Goal: Navigation & Orientation: Find specific page/section

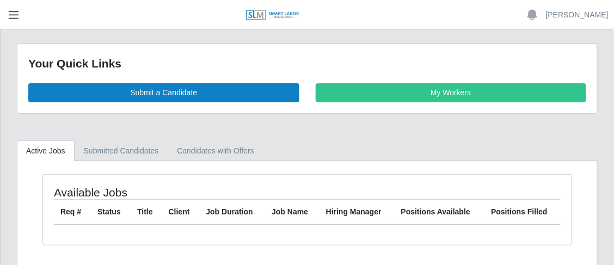
click at [18, 19] on span "button" at bounding box center [14, 15] width 14 height 13
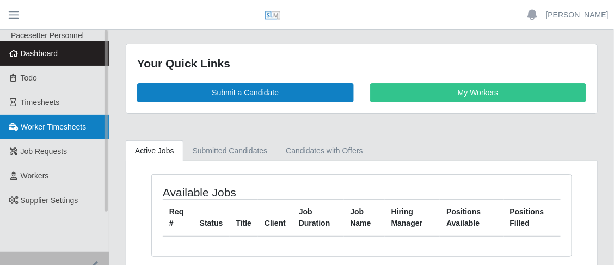
click at [65, 134] on link "Worker Timesheets" at bounding box center [54, 127] width 109 height 24
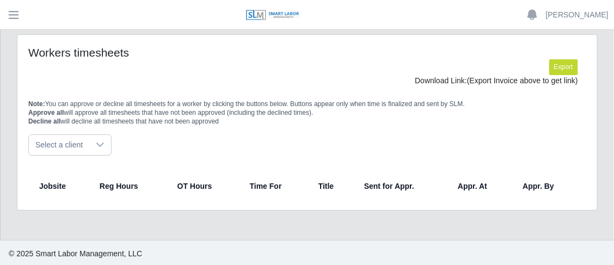
scroll to position [2, 0]
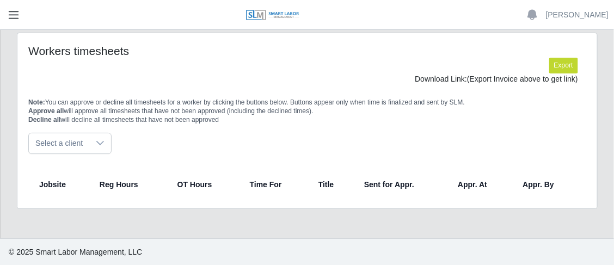
click at [13, 22] on button "button" at bounding box center [13, 15] width 27 height 18
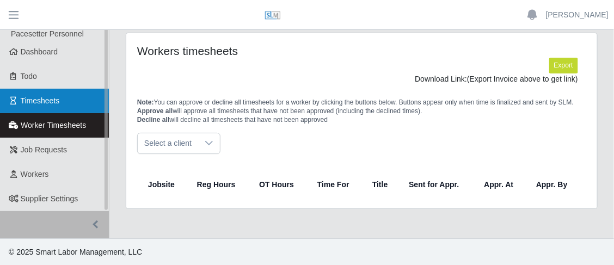
click at [47, 103] on span "Timesheets" at bounding box center [40, 100] width 39 height 9
